Goal: Task Accomplishment & Management: Manage account settings

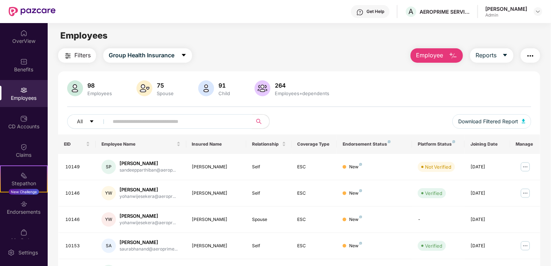
click at [157, 118] on input "text" at bounding box center [178, 121] width 130 height 11
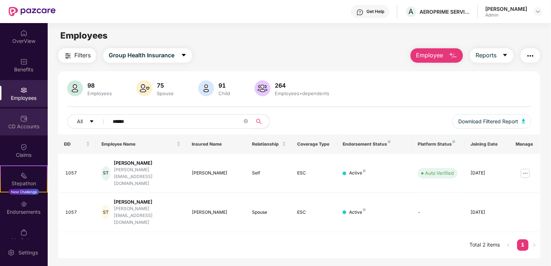
type input "******"
click at [39, 127] on div "CD Accounts" at bounding box center [24, 126] width 48 height 7
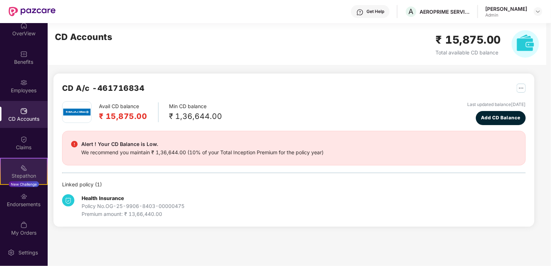
scroll to position [12, 0]
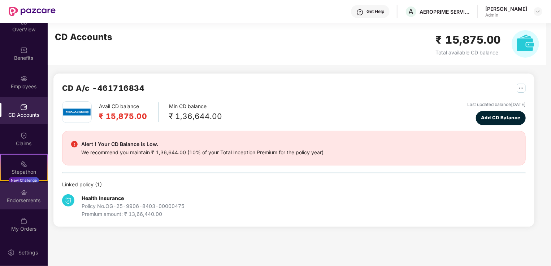
click at [30, 197] on div "Endorsements" at bounding box center [24, 200] width 48 height 7
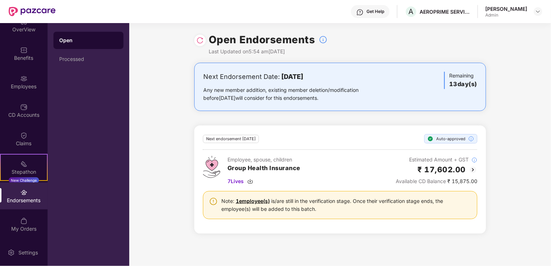
click at [356, 122] on div "Next Endorsement Date: [DATE] Any new member addition, existing member deletion…" at bounding box center [339, 153] width 421 height 180
click at [23, 73] on div "Employees" at bounding box center [24, 82] width 48 height 27
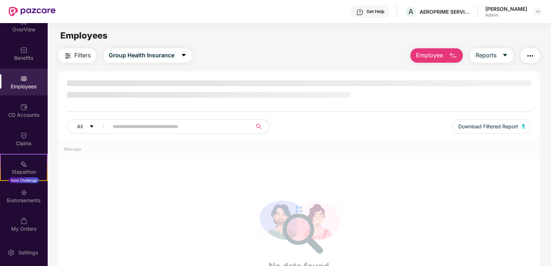
drag, startPoint x: 188, startPoint y: 136, endPoint x: 186, endPoint y: 125, distance: 11.3
click at [187, 140] on div at bounding box center [299, 210] width 482 height 140
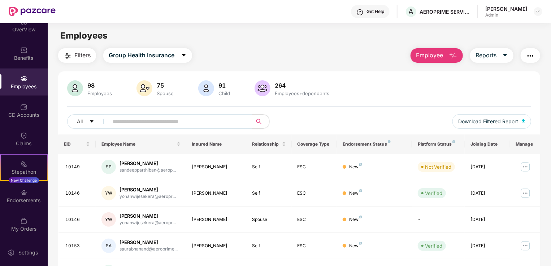
click at [186, 124] on input "text" at bounding box center [178, 121] width 130 height 11
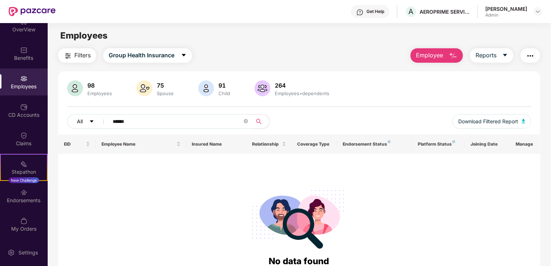
drag, startPoint x: 134, startPoint y: 124, endPoint x: 78, endPoint y: 116, distance: 56.9
click at [78, 116] on div "All ******" at bounding box center [183, 121] width 232 height 14
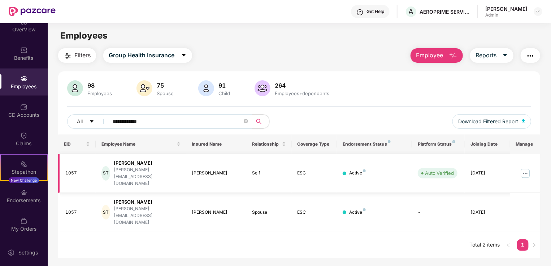
type input "**********"
click at [529, 168] on img at bounding box center [525, 174] width 12 height 12
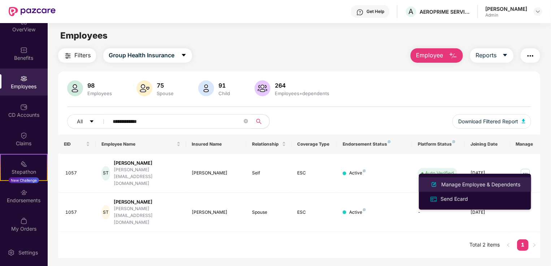
click at [475, 181] on div "Manage Employee & Dependents" at bounding box center [481, 185] width 82 height 8
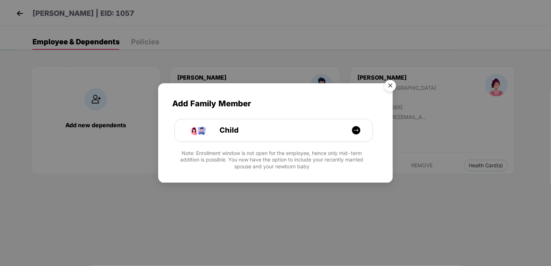
click at [388, 84] on img "Close" at bounding box center [390, 87] width 20 height 20
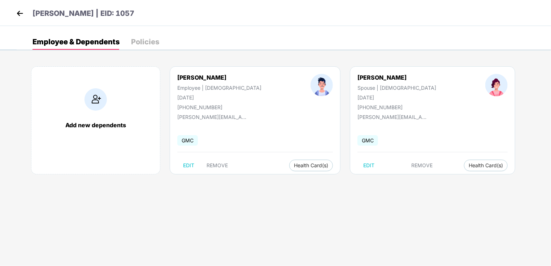
click at [162, 45] on div "Employee & Dependents Policies" at bounding box center [284, 42] width 534 height 16
click at [146, 41] on div "Policies" at bounding box center [145, 41] width 28 height 7
